Goal: Task Accomplishment & Management: Complete application form

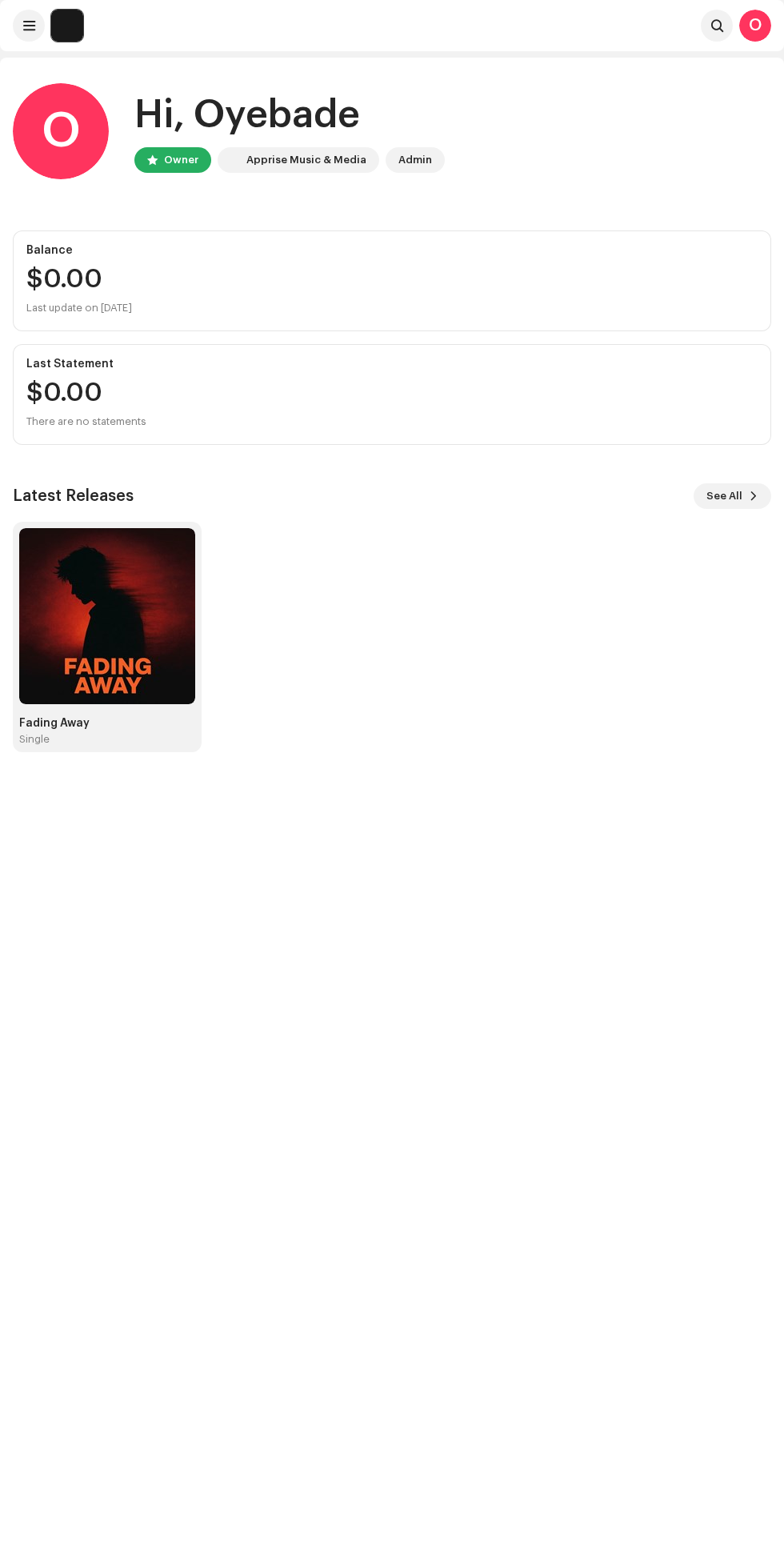
click at [725, 493] on span "See All" at bounding box center [724, 496] width 36 height 32
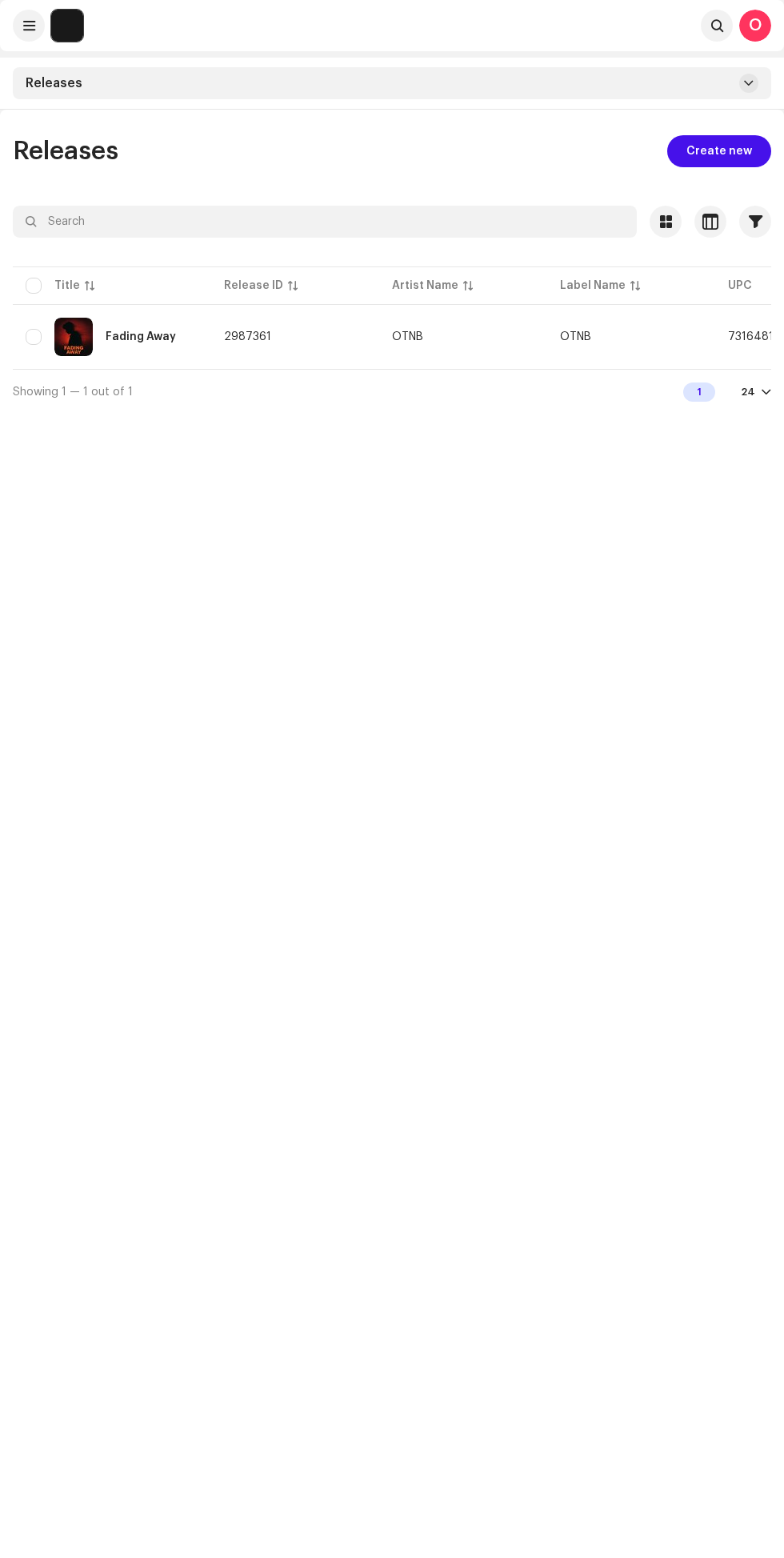
click at [706, 152] on span "Create new" at bounding box center [719, 152] width 65 height 32
click at [749, 390] on div "24" at bounding box center [748, 392] width 14 height 13
click at [721, 508] on div "Releases Create new Selected 0 Options Filters Distribution status Never Distri…" at bounding box center [392, 888] width 784 height 1558
click at [713, 499] on div "Releases Create new Selected 0 Options Filters Distribution status Never Distri…" at bounding box center [392, 888] width 784 height 1558
click at [715, 143] on span "Create new" at bounding box center [719, 152] width 65 height 32
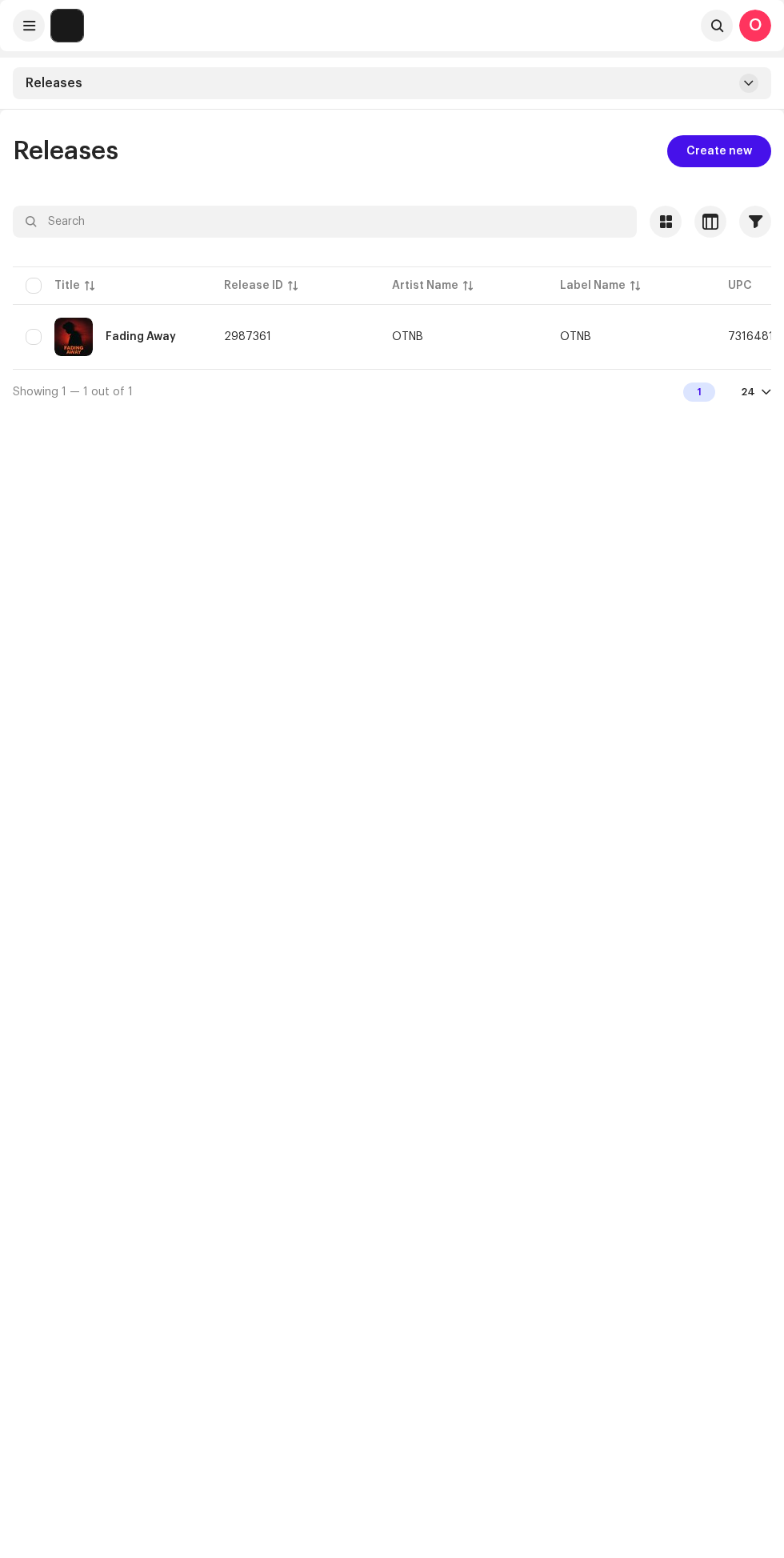
click at [749, 83] on span at bounding box center [749, 83] width 9 height 13
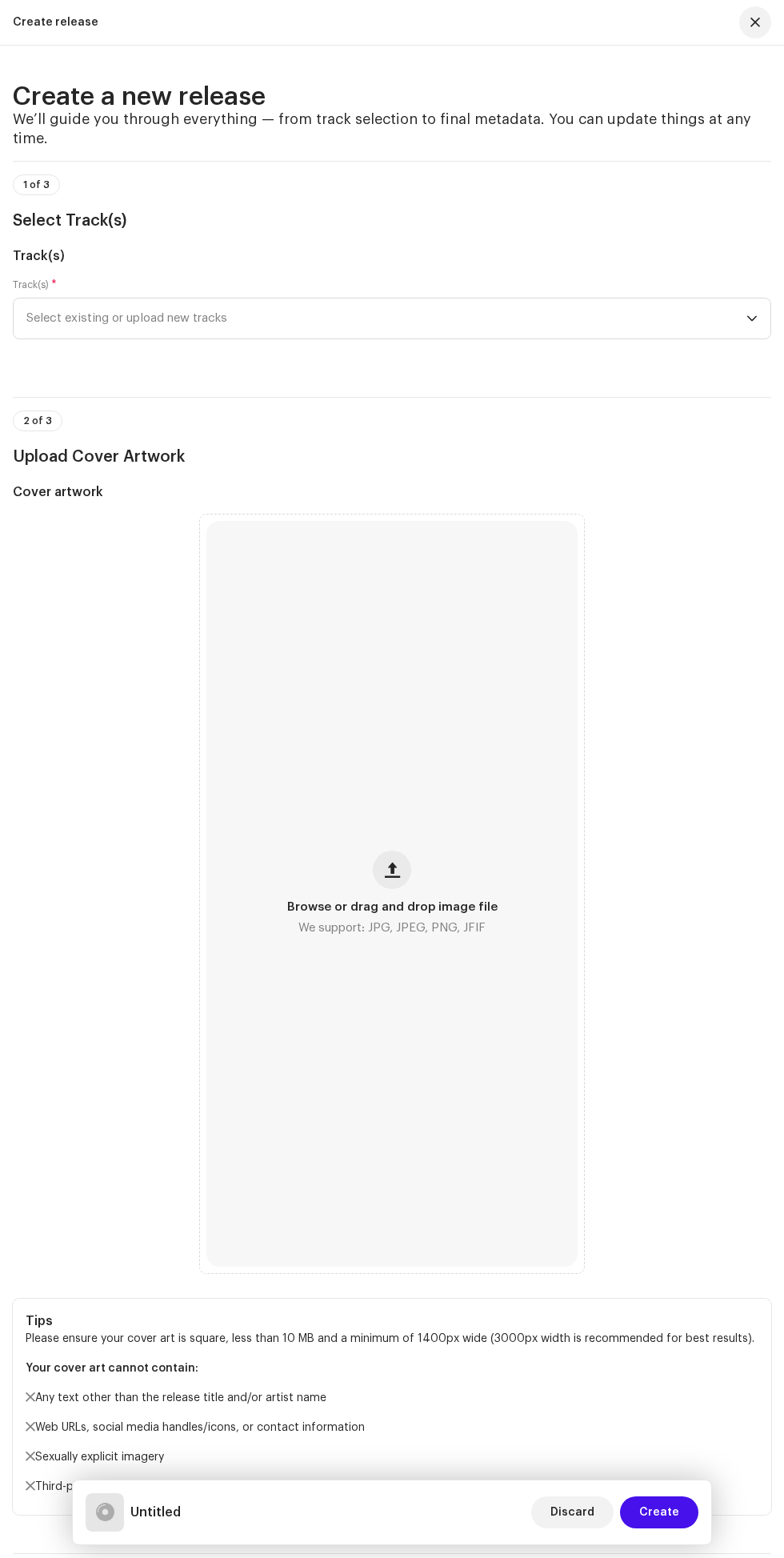
click at [397, 876] on span "button" at bounding box center [392, 870] width 15 height 13
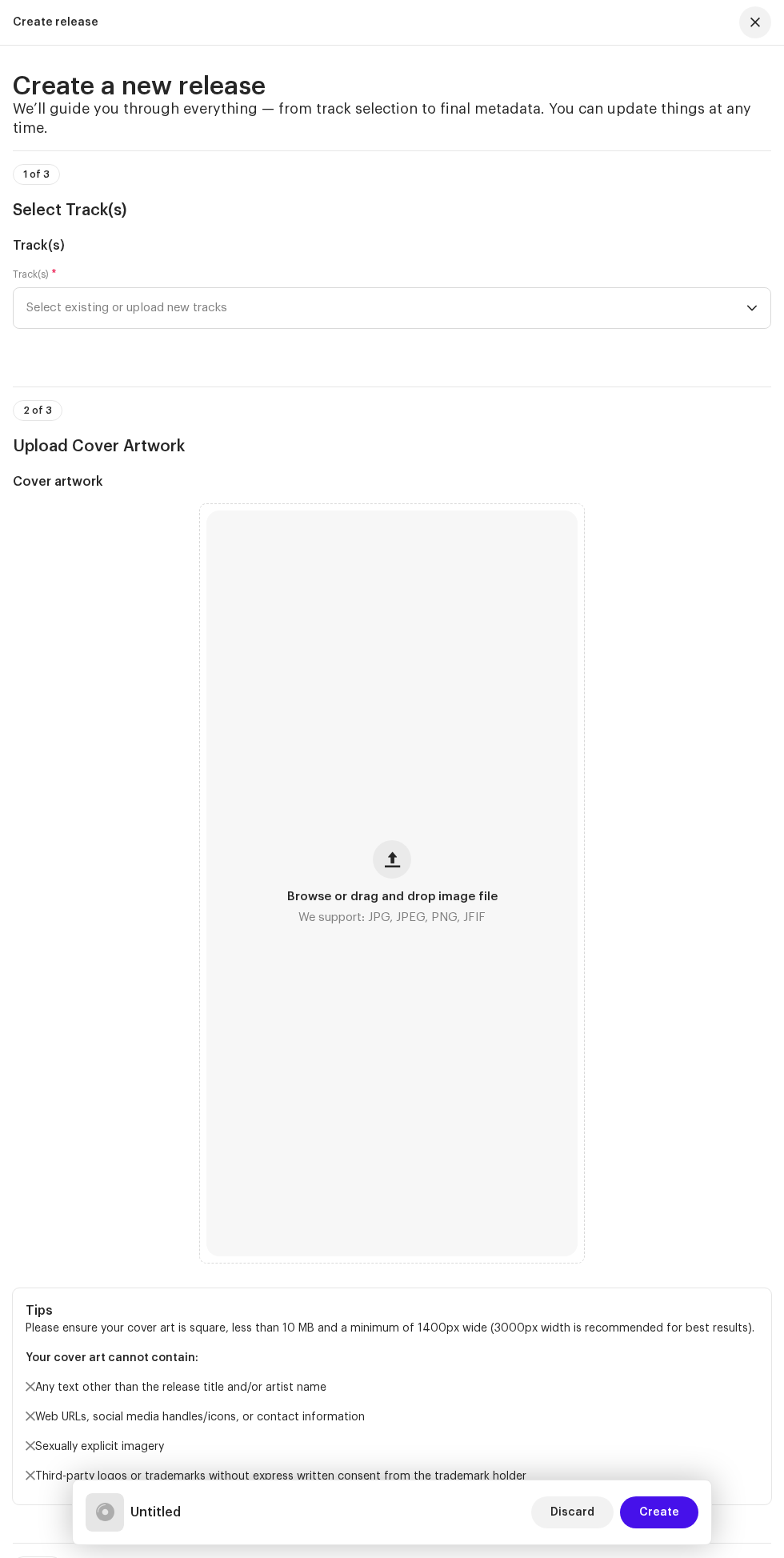
scroll to position [18, 0]
click at [704, 328] on span "Select existing or upload new tracks" at bounding box center [386, 308] width 721 height 40
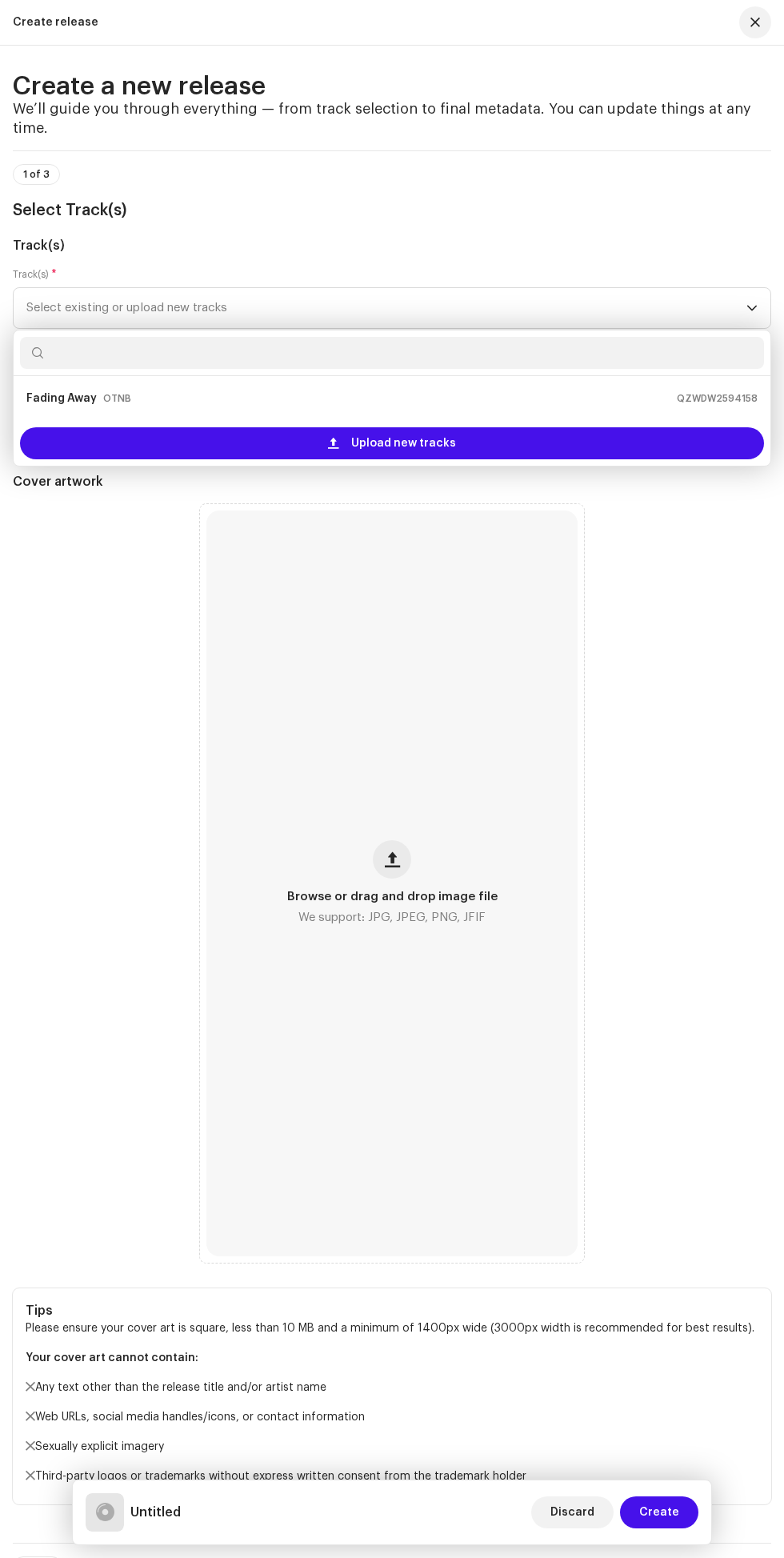
click at [458, 459] on div "Upload new tracks" at bounding box center [392, 443] width 744 height 32
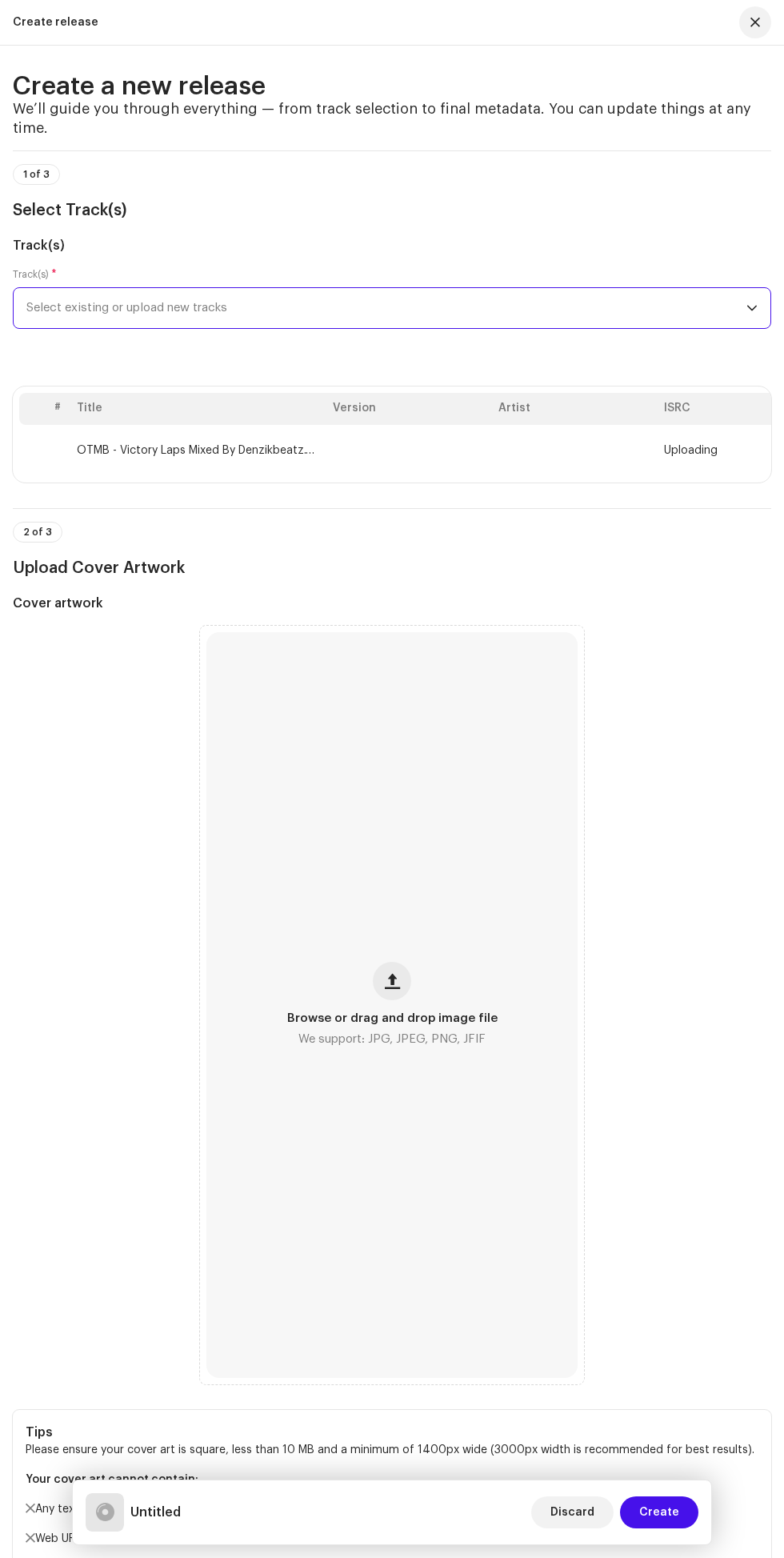
click at [398, 988] on span "button" at bounding box center [392, 981] width 15 height 13
